Goal: Register for event/course

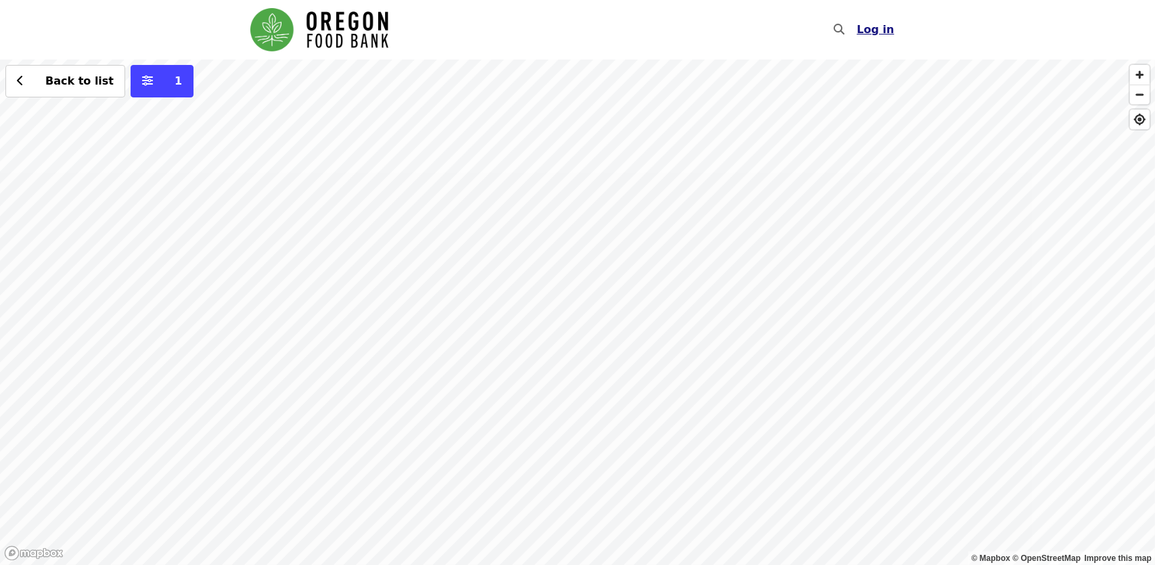
click at [882, 32] on span "Log in" at bounding box center [875, 29] width 37 height 13
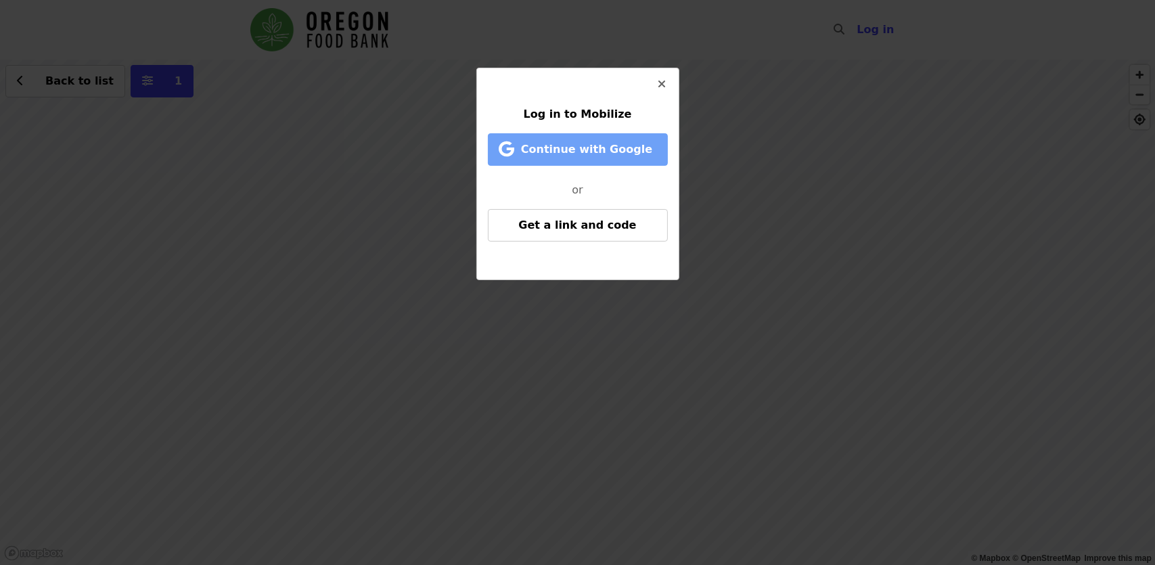
click at [626, 155] on span "Continue with Google" at bounding box center [586, 149] width 131 height 13
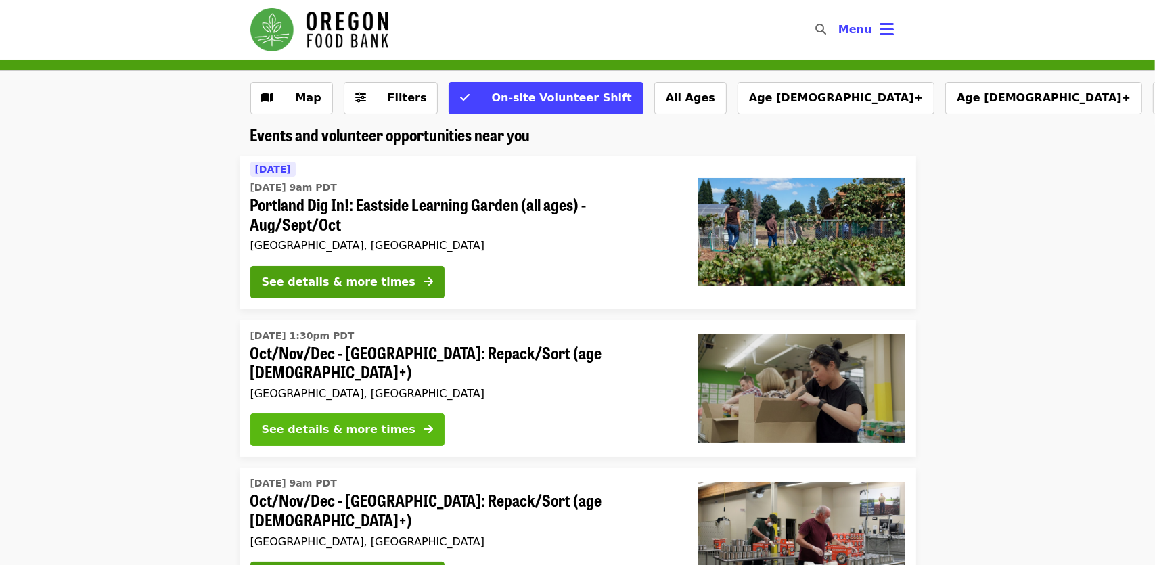
click at [356, 427] on div "See details & more times" at bounding box center [339, 430] width 154 height 16
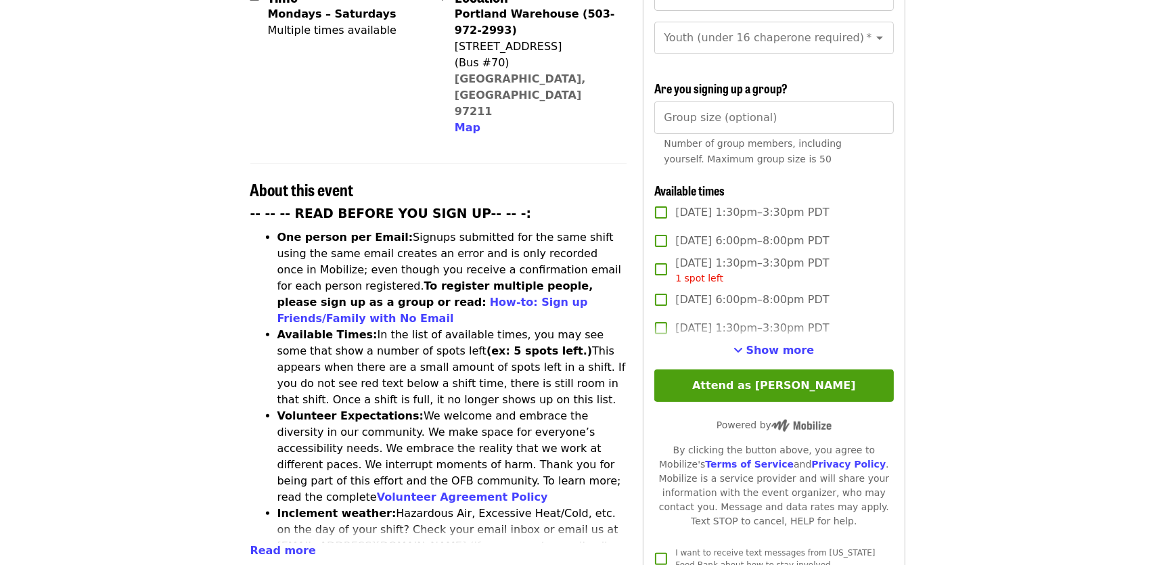
scroll to position [406, 0]
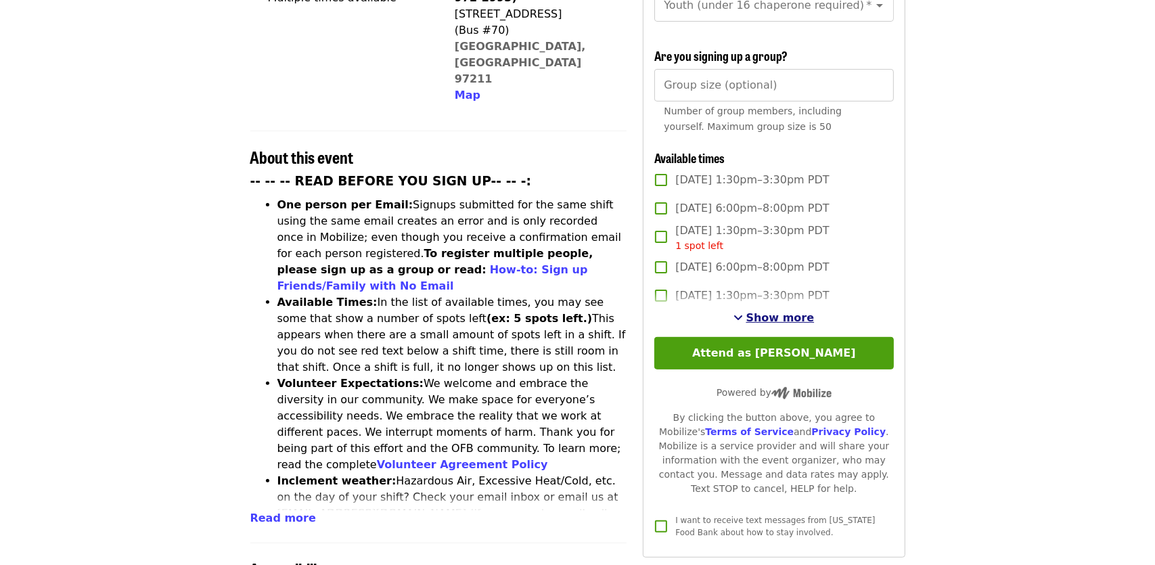
click at [778, 323] on span "Show more" at bounding box center [780, 317] width 68 height 13
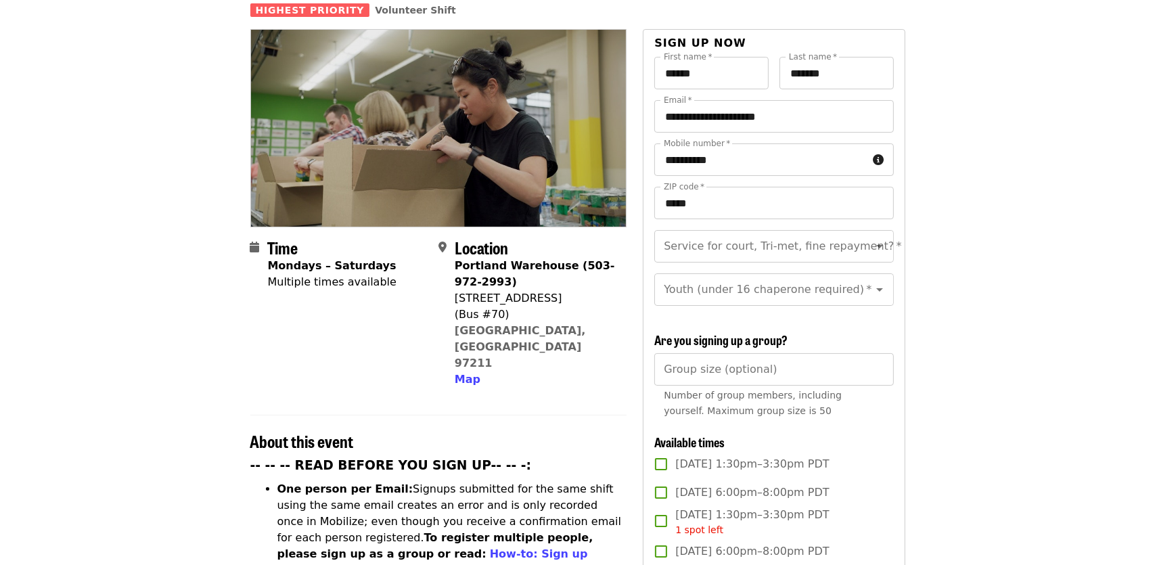
scroll to position [0, 0]
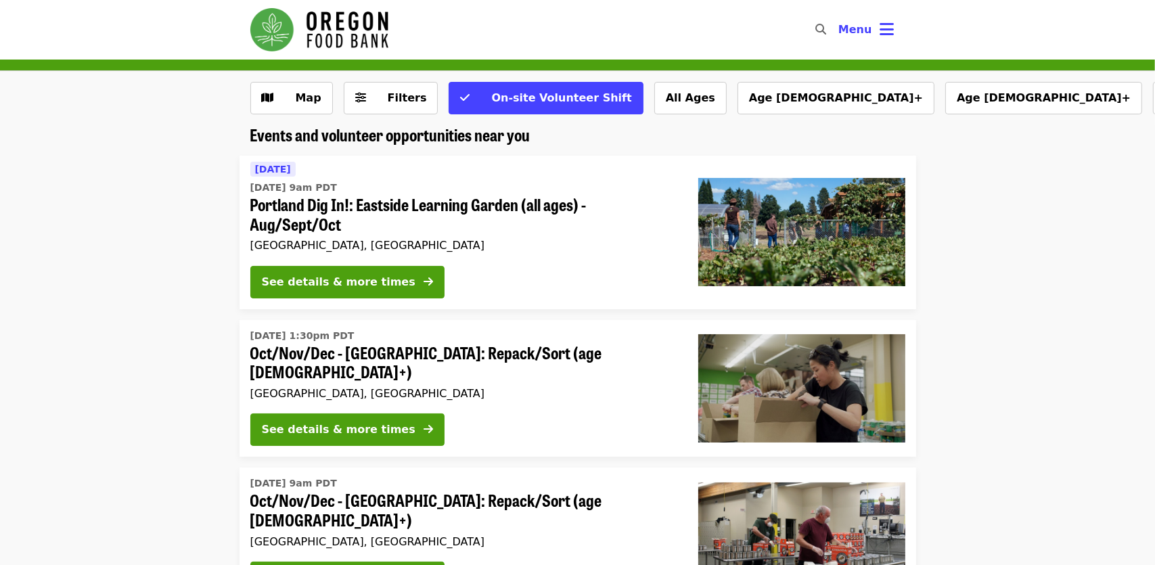
click at [413, 209] on span "Portland Dig In!: Eastside Learning Garden (all ages) - Aug/Sept/Oct" at bounding box center [463, 214] width 426 height 39
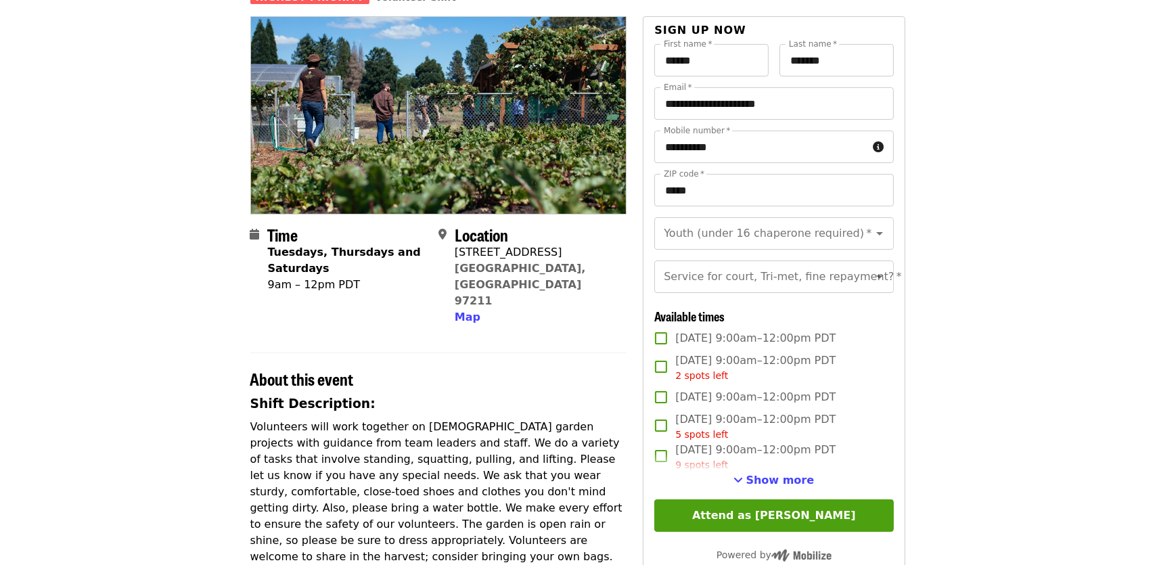
scroll to position [135, 0]
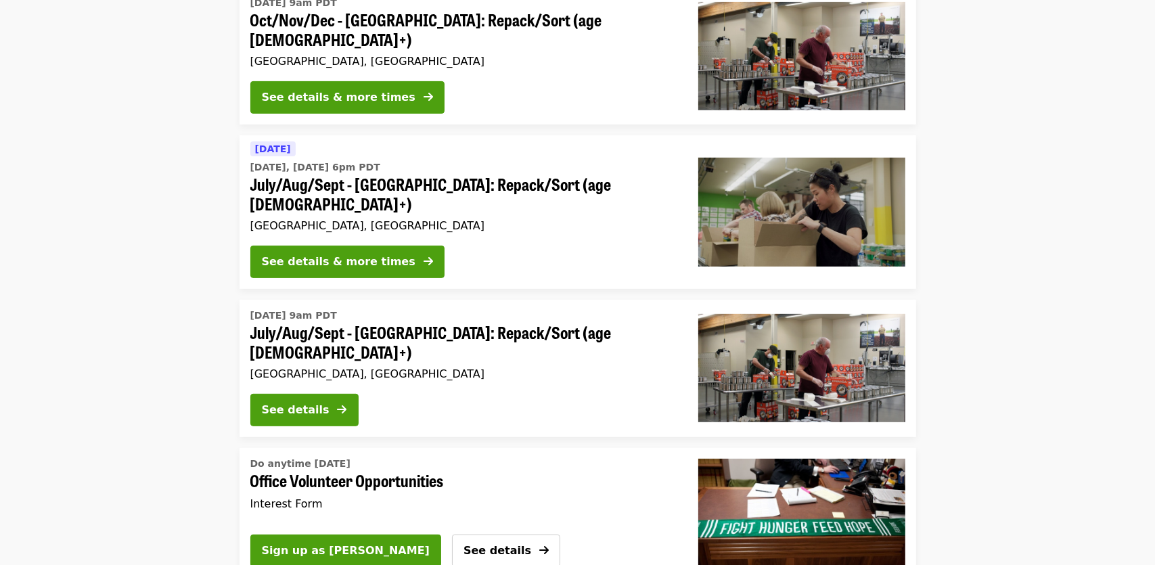
scroll to position [406, 0]
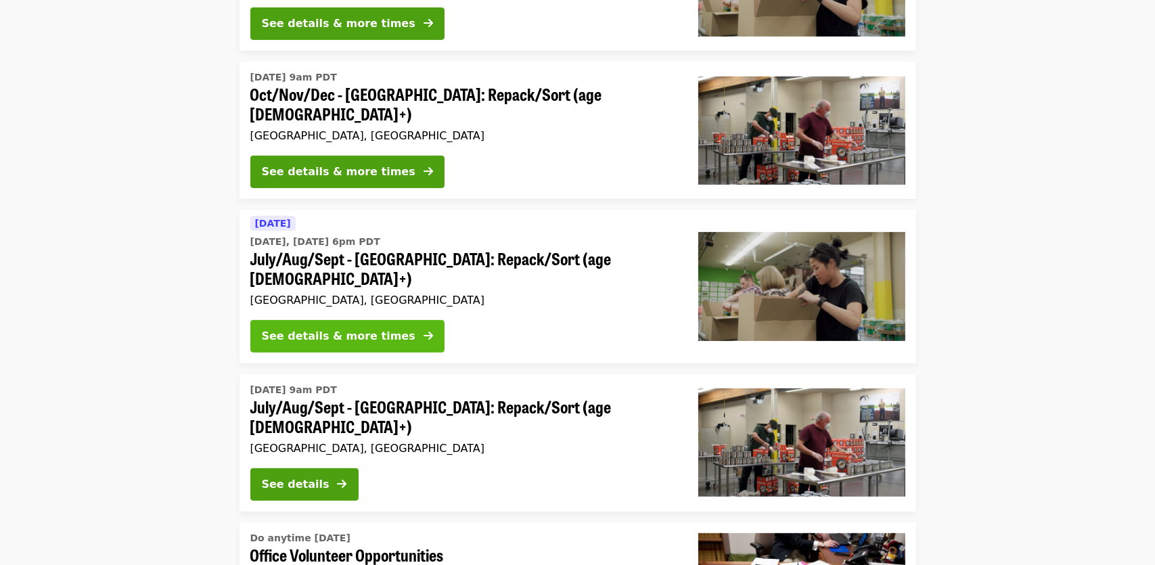
click at [342, 328] on div "See details & more times" at bounding box center [339, 336] width 154 height 16
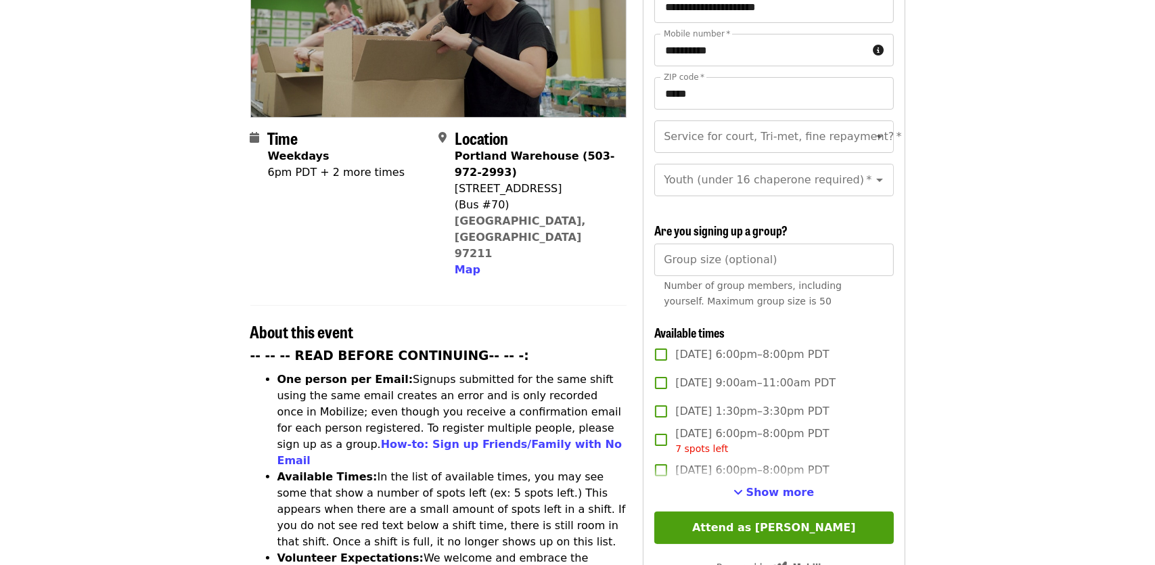
scroll to position [338, 0]
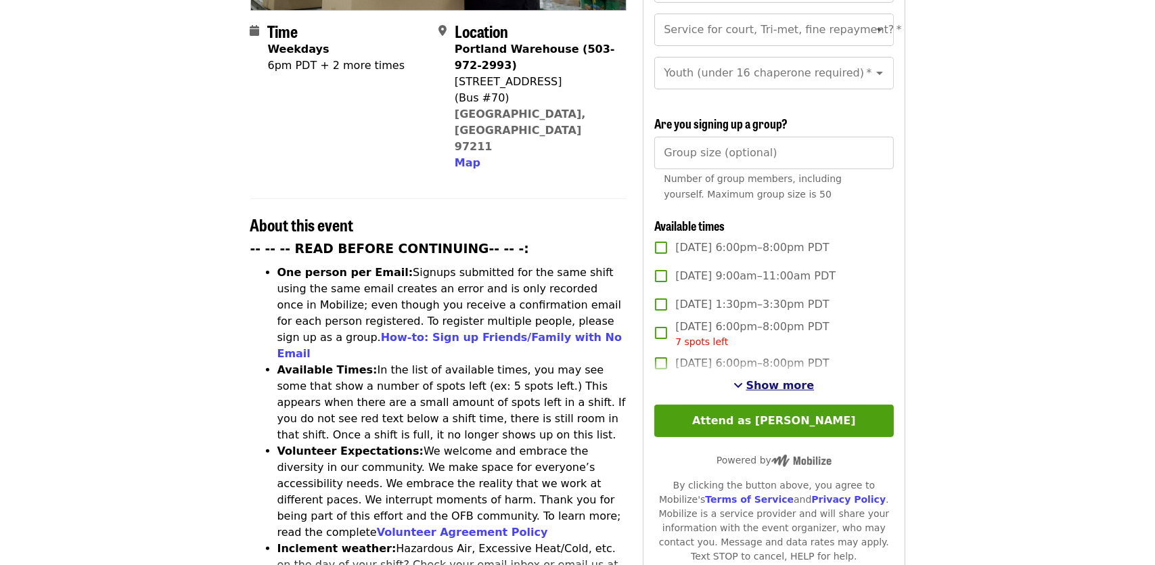
click at [782, 394] on button "Show more" at bounding box center [774, 386] width 81 height 16
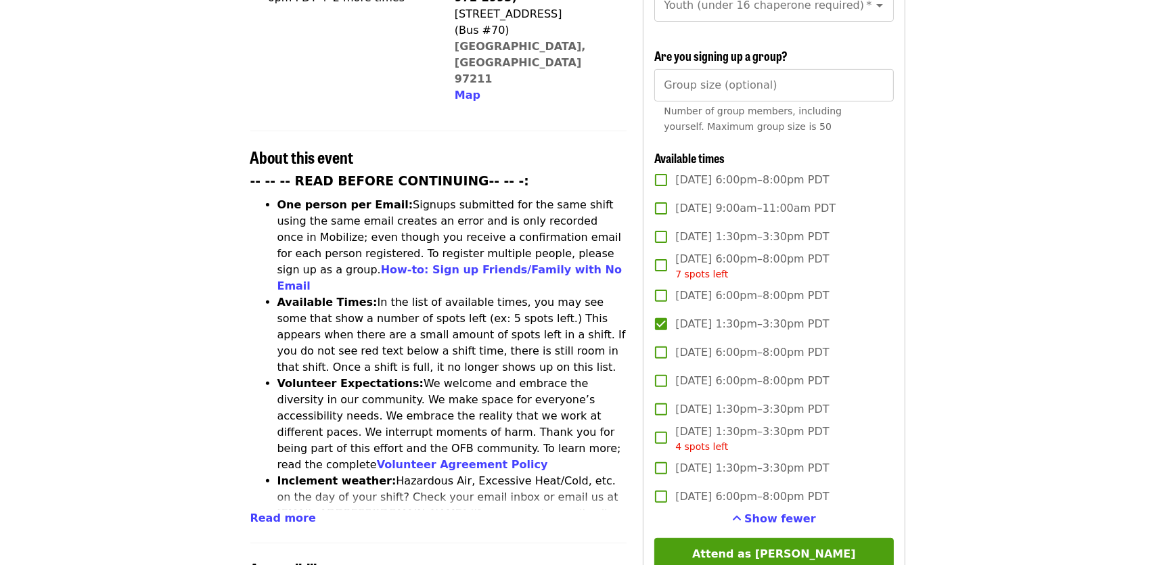
scroll to position [677, 0]
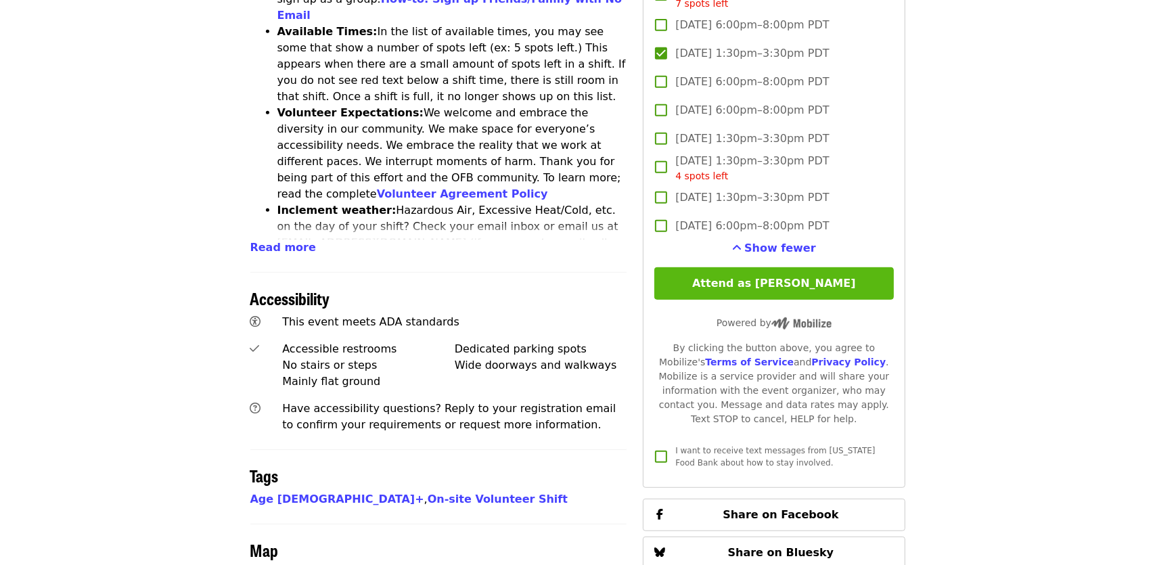
click at [778, 290] on button "Attend as Nathan" at bounding box center [773, 283] width 239 height 32
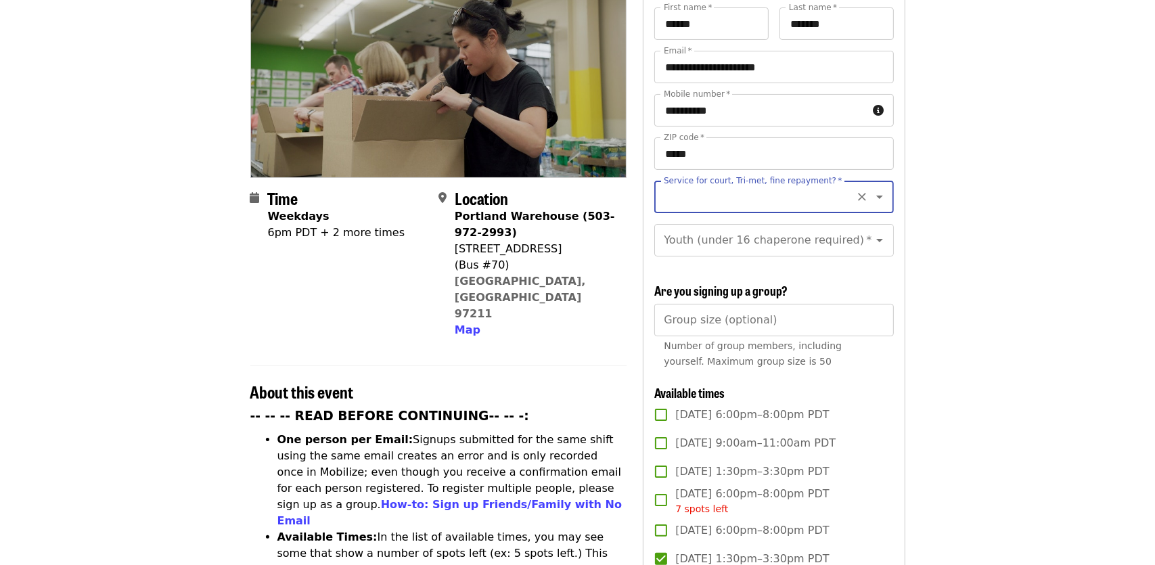
scroll to position [61, 0]
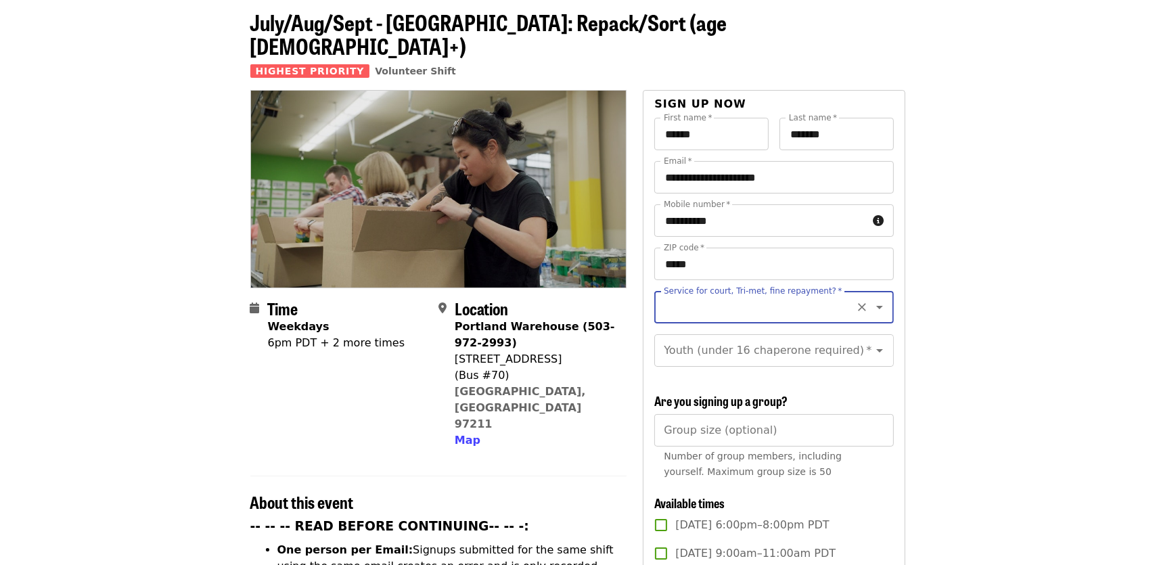
click at [872, 299] on icon "Open" at bounding box center [880, 307] width 16 height 16
click at [667, 321] on li "No" at bounding box center [769, 320] width 229 height 24
type input "**"
click at [857, 344] on icon "Clear" at bounding box center [862, 351] width 14 height 14
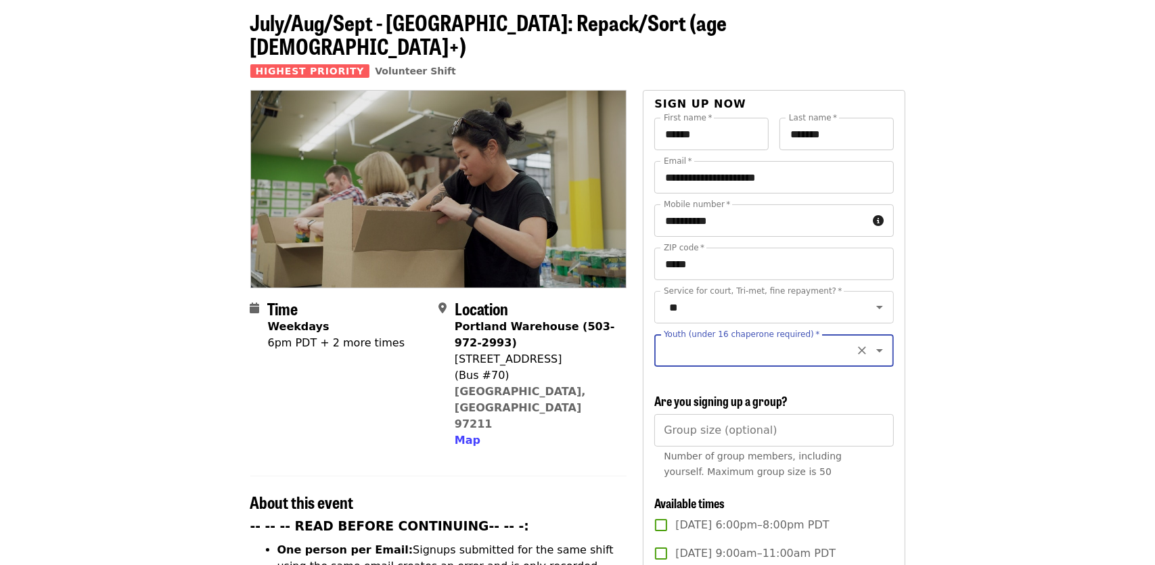
click at [876, 349] on icon "Open" at bounding box center [879, 350] width 7 height 3
click at [769, 373] on li "16 and older" at bounding box center [769, 373] width 229 height 24
type input "**********"
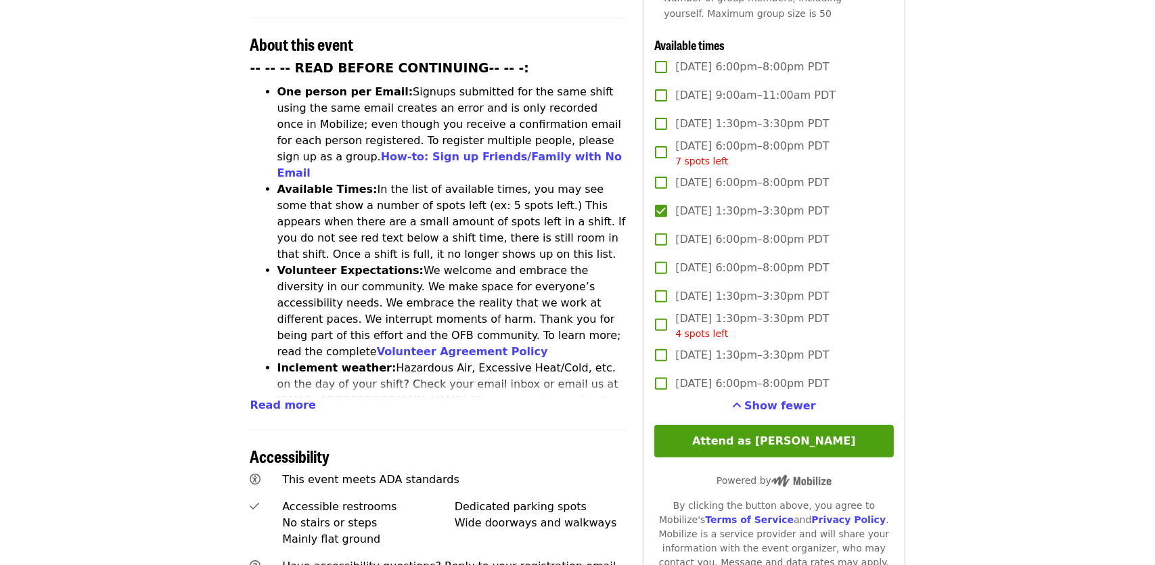
scroll to position [535, 0]
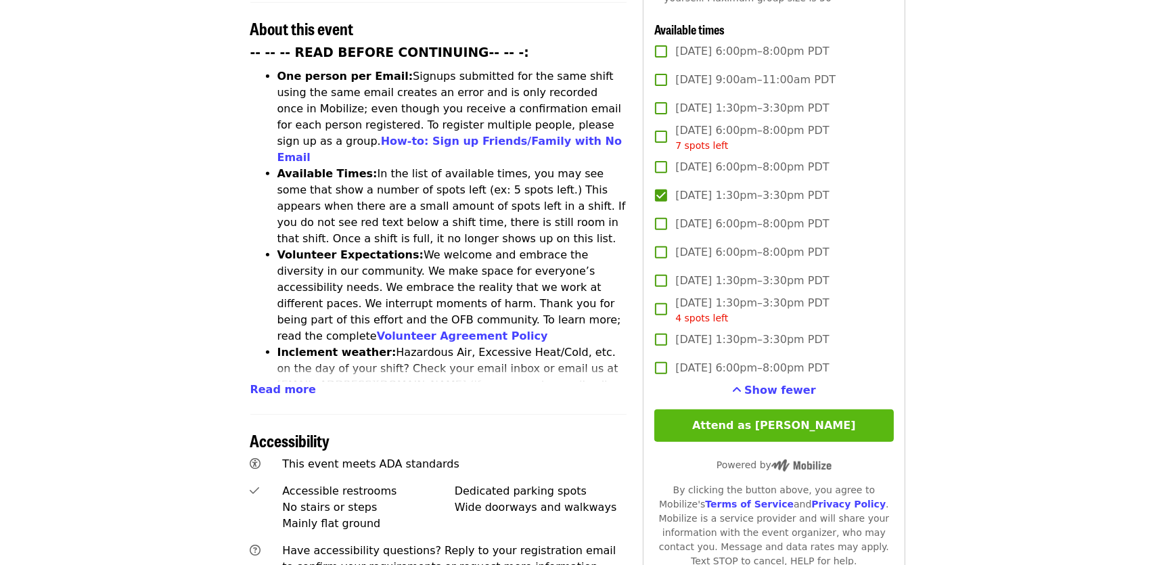
click at [798, 426] on button "Attend as Nathan" at bounding box center [773, 425] width 239 height 32
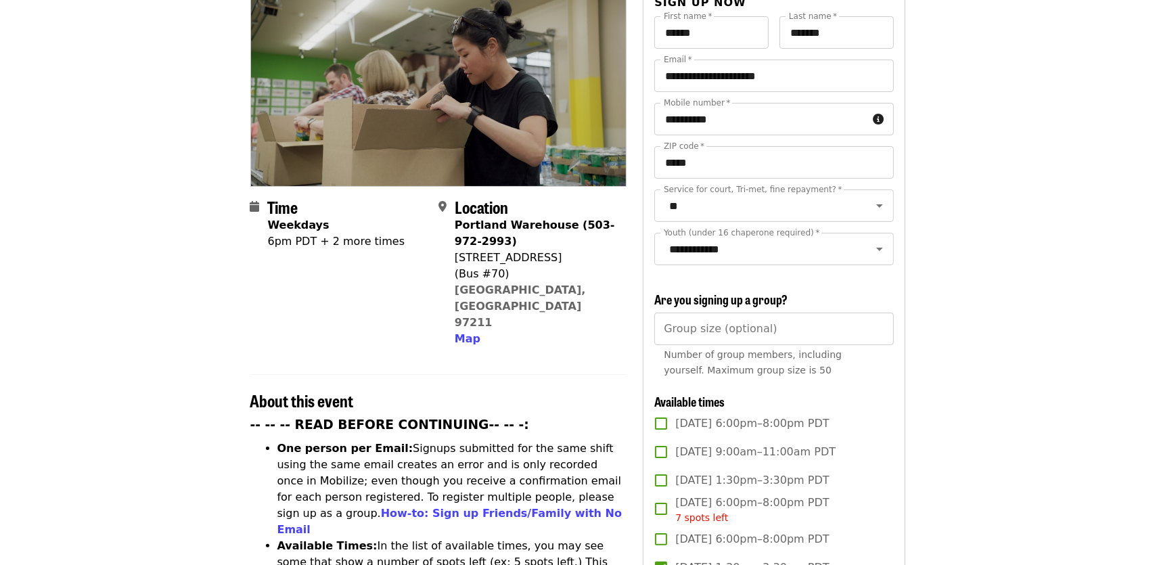
scroll to position [0, 0]
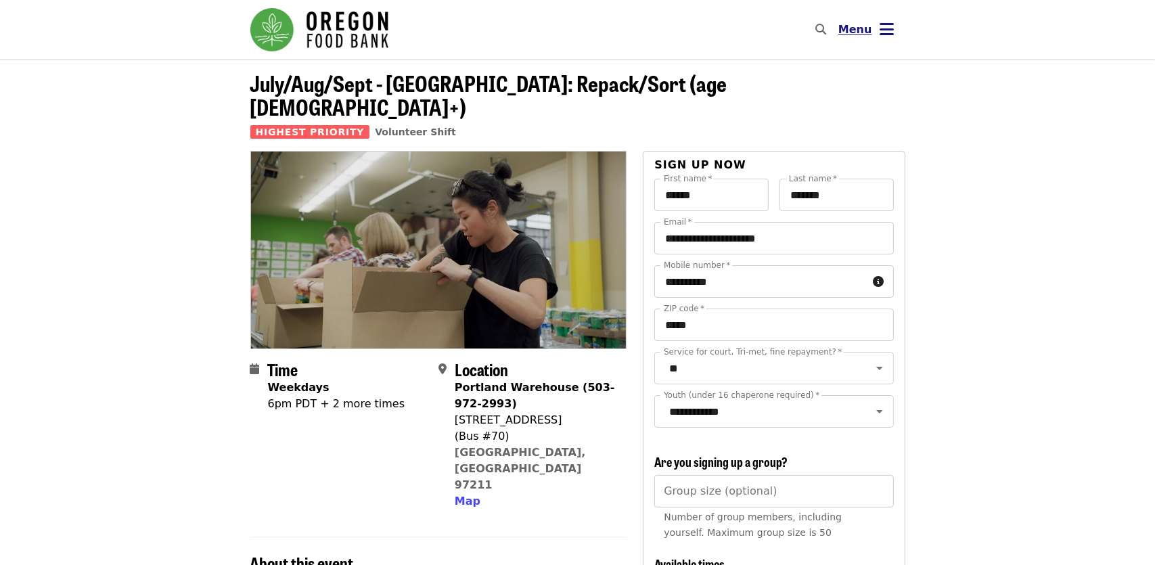
click at [884, 31] on icon "bars icon" at bounding box center [887, 30] width 14 height 20
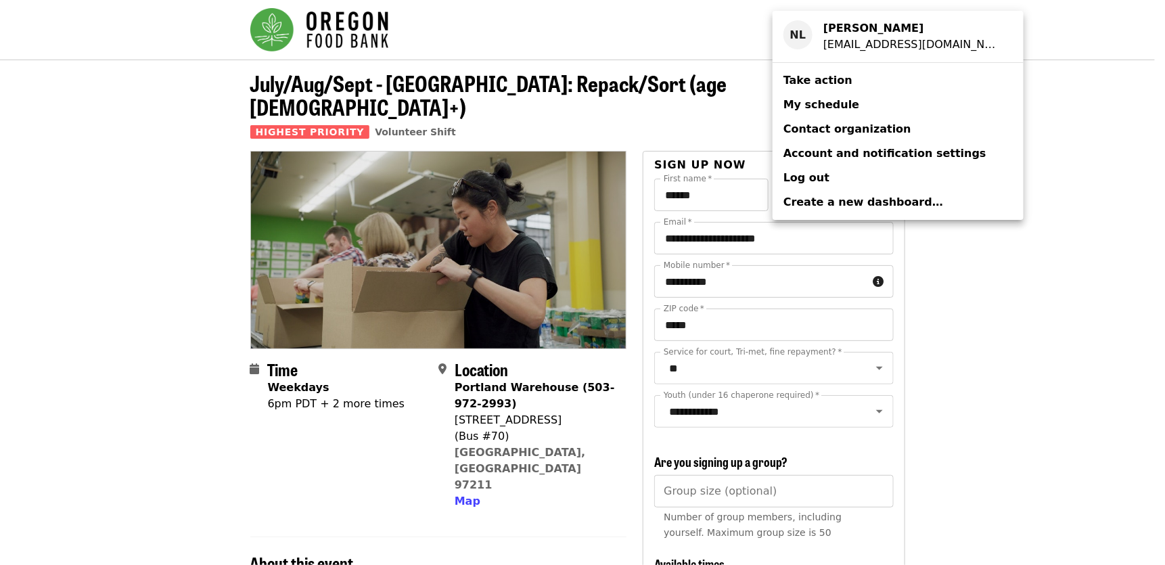
click at [831, 109] on span "My schedule" at bounding box center [822, 104] width 76 height 13
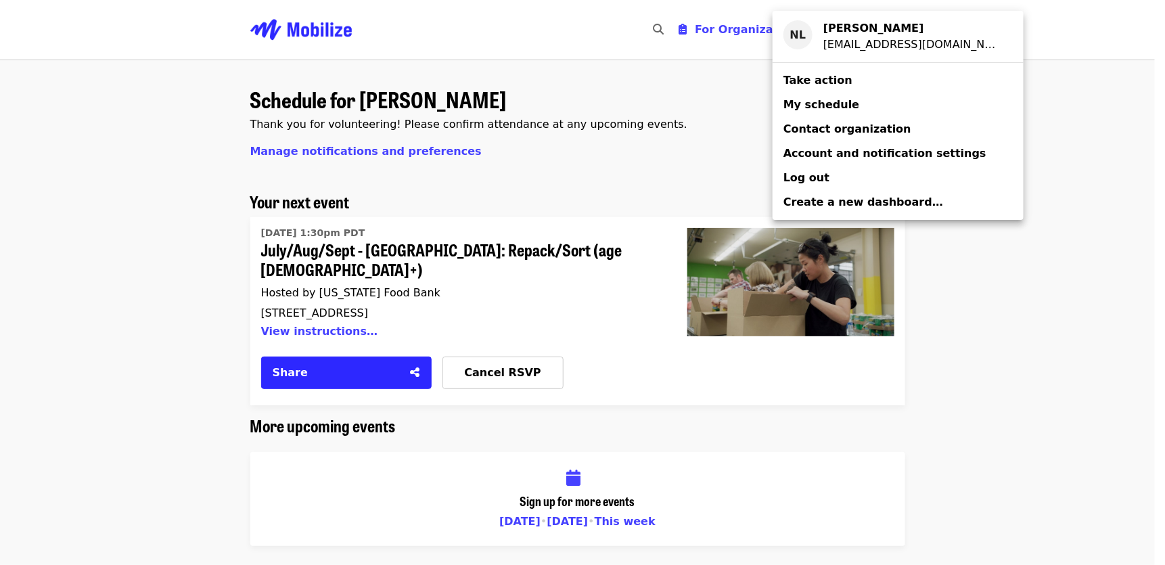
click at [1024, 273] on div "Account menu" at bounding box center [582, 282] width 1165 height 565
